Goal: Task Accomplishment & Management: Manage account settings

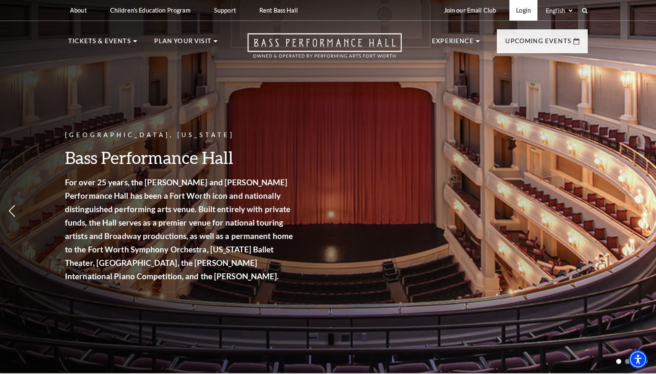
click at [509, 19] on link "Login" at bounding box center [523, 10] width 28 height 21
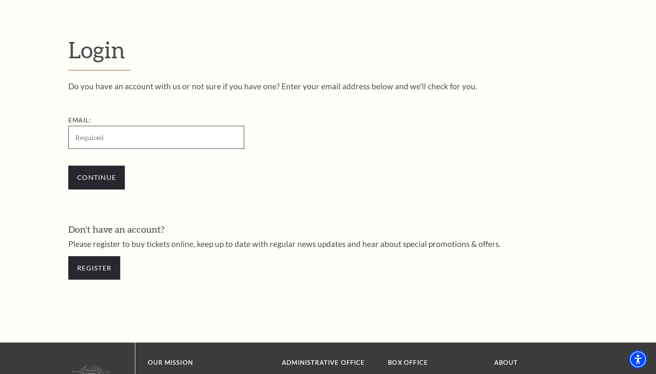
type input "rubinjohns@gmail.com"
click at [106, 189] on input "Continue" at bounding box center [96, 176] width 57 height 23
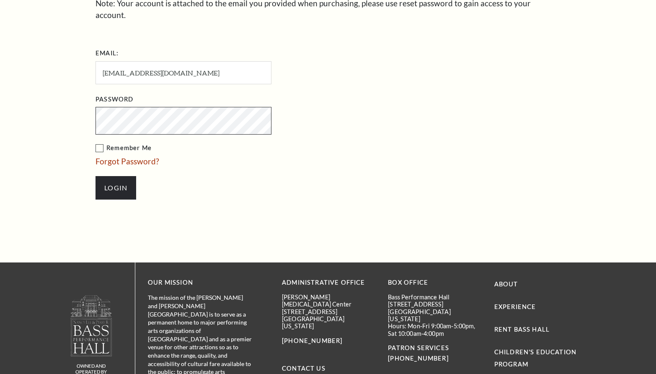
scroll to position [328, 0]
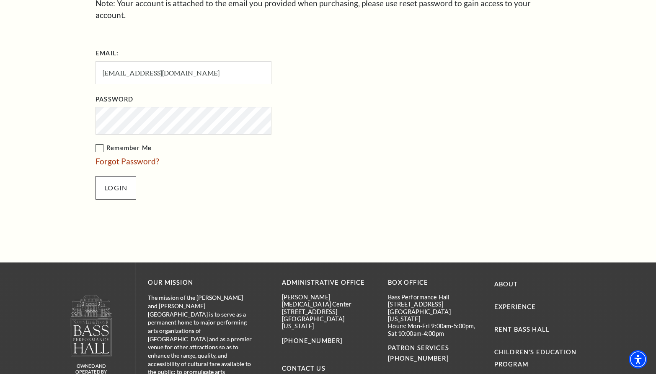
click at [122, 199] on input "Login" at bounding box center [115, 187] width 41 height 23
